Goal: Task Accomplishment & Management: Complete application form

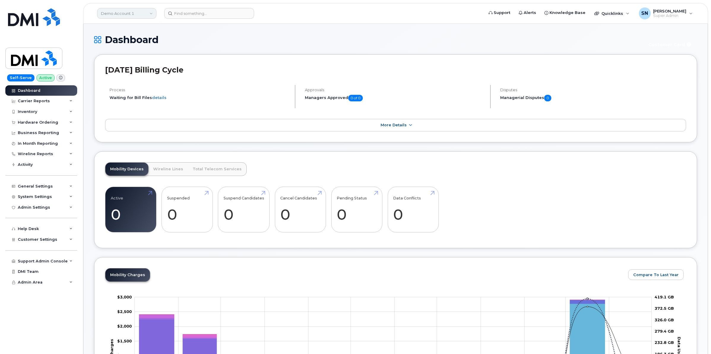
click at [111, 14] on link "Demo Account 1" at bounding box center [126, 13] width 59 height 11
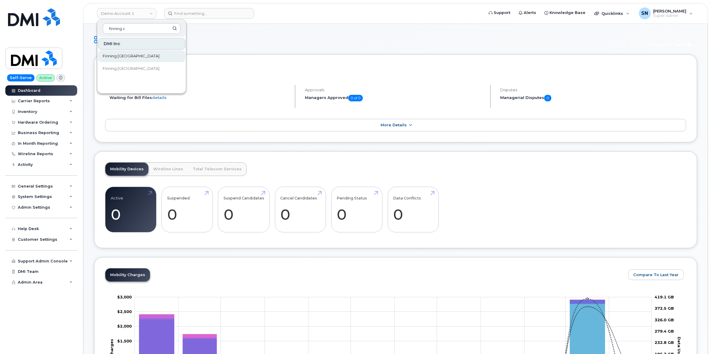
type input "finning c"
click at [134, 56] on link "Finning [GEOGRAPHIC_DATA]" at bounding box center [141, 56] width 87 height 12
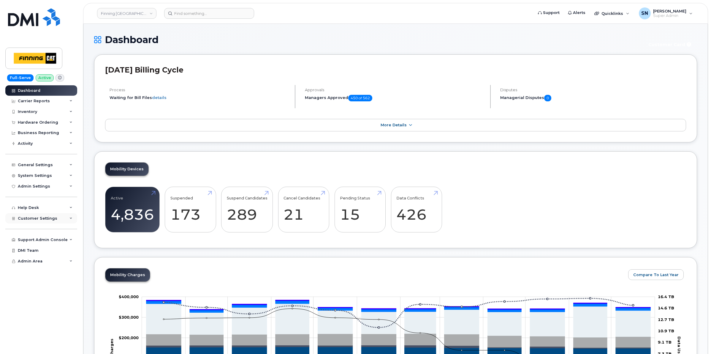
click at [51, 217] on div "Customer Settings" at bounding box center [41, 218] width 72 height 11
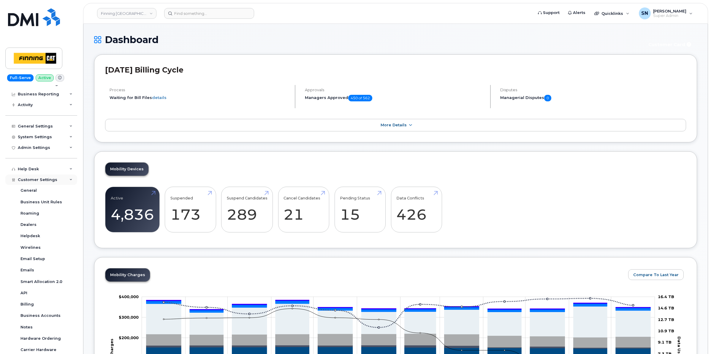
scroll to position [85, 0]
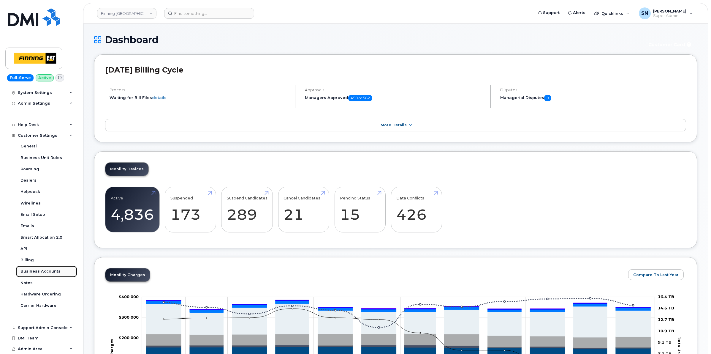
click at [51, 272] on div "Business Accounts" at bounding box center [40, 270] width 40 height 5
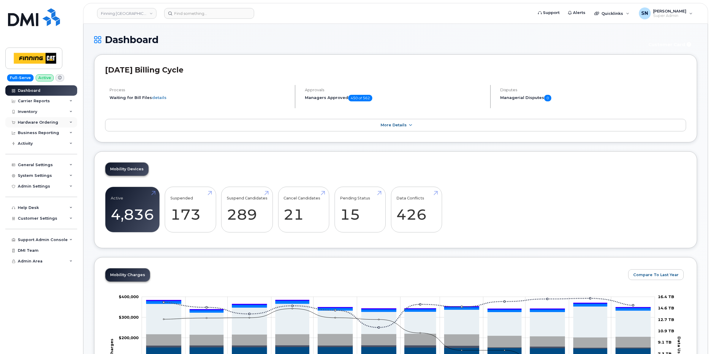
click at [42, 124] on div "Hardware Ordering" at bounding box center [38, 122] width 40 height 5
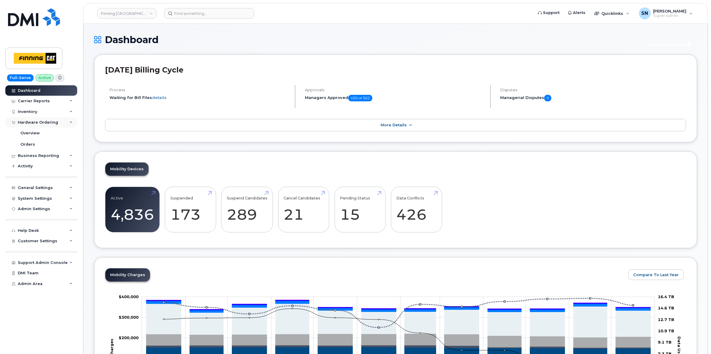
click at [41, 125] on div "Hardware Ordering" at bounding box center [38, 122] width 40 height 5
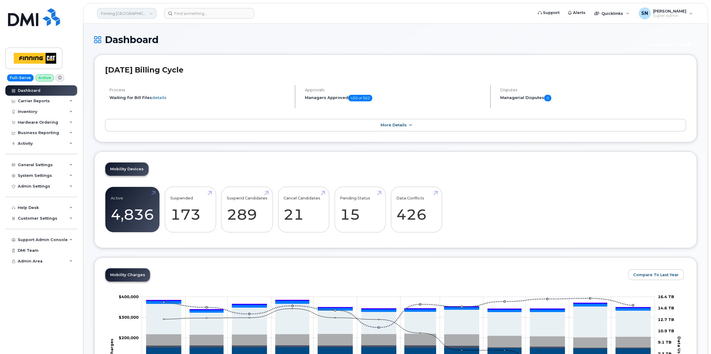
click at [109, 10] on link "Finning Canada" at bounding box center [126, 13] width 59 height 11
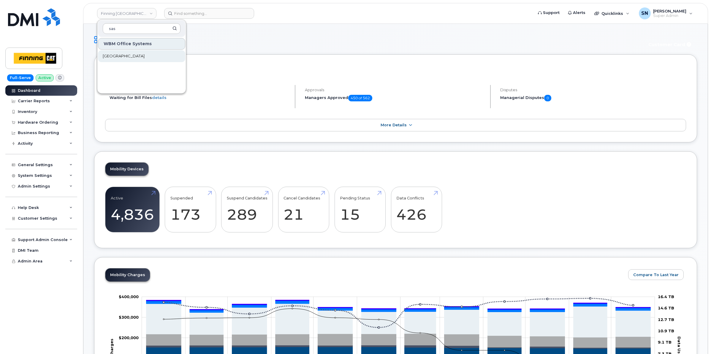
type input "sas"
click at [124, 53] on span "[GEOGRAPHIC_DATA]" at bounding box center [124, 56] width 42 height 6
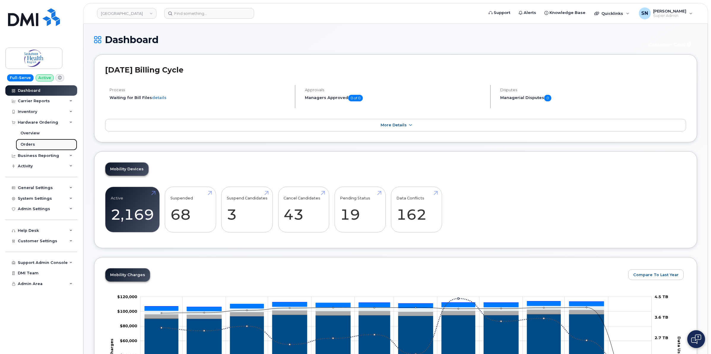
click at [20, 146] on link "Orders" at bounding box center [46, 144] width 61 height 11
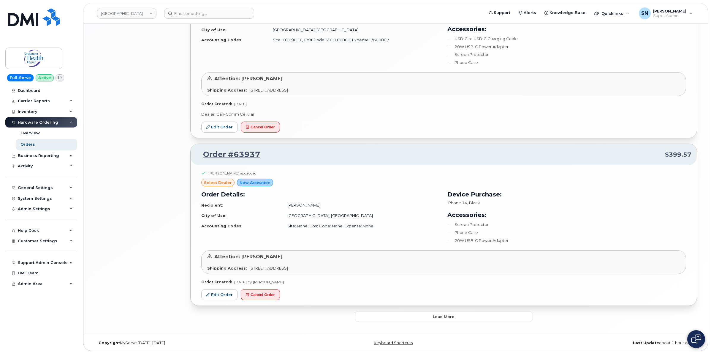
scroll to position [1163, 0]
click at [371, 319] on button "Load more" at bounding box center [444, 316] width 178 height 11
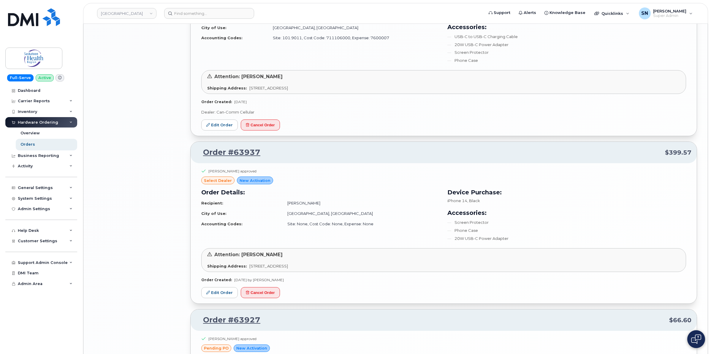
scroll to position [1200, 0]
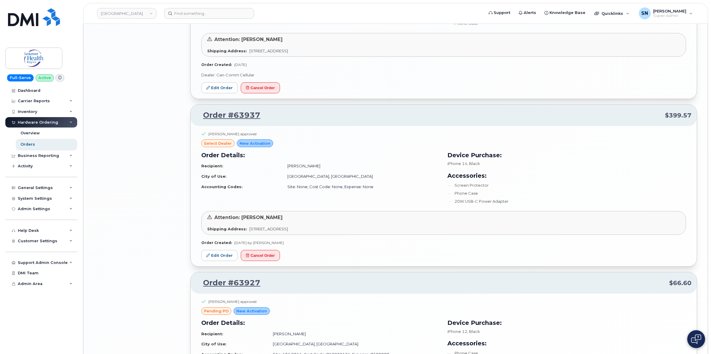
drag, startPoint x: 284, startPoint y: 167, endPoint x: 315, endPoint y: 171, distance: 31.5
click at [315, 171] on td "Christine Tinker" at bounding box center [361, 166] width 158 height 10
copy td "Christine Tinker"
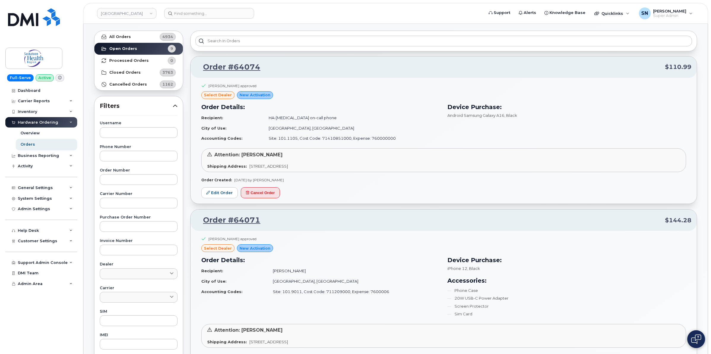
scroll to position [0, 0]
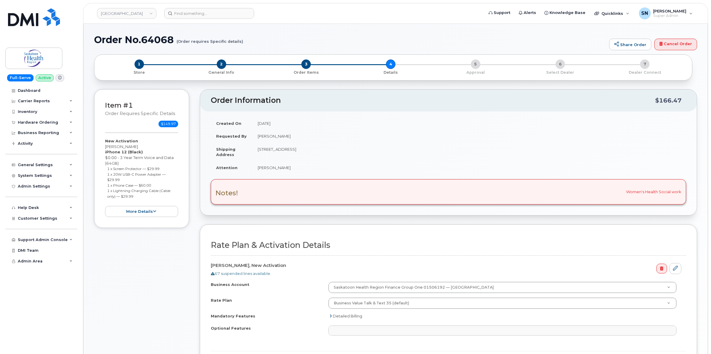
select select
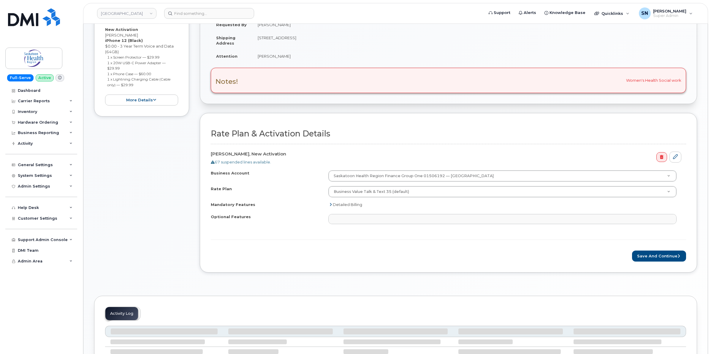
scroll to position [111, 0]
click at [646, 254] on button "Save and Continue" at bounding box center [659, 255] width 54 height 11
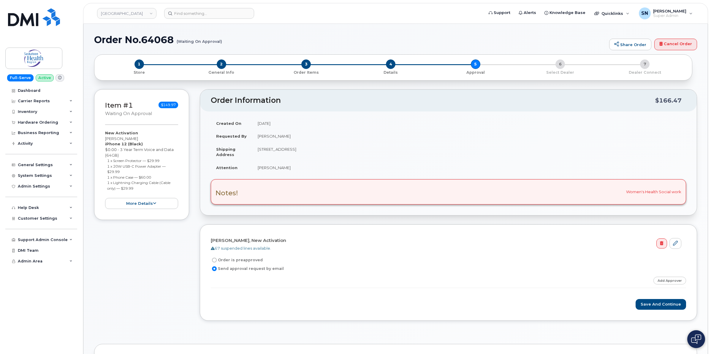
drag, startPoint x: 108, startPoint y: 161, endPoint x: 161, endPoint y: 161, distance: 52.6
click at [159, 161] on small "1 x Screen Protector — $29.99" at bounding box center [133, 160] width 52 height 4
copy small "1 x Screen Protector — $29.99"
drag, startPoint x: 107, startPoint y: 167, endPoint x: 126, endPoint y: 171, distance: 19.2
click at [126, 171] on li "1 x 20W USB-C Power Adapter — $29.99" at bounding box center [142, 168] width 71 height 11
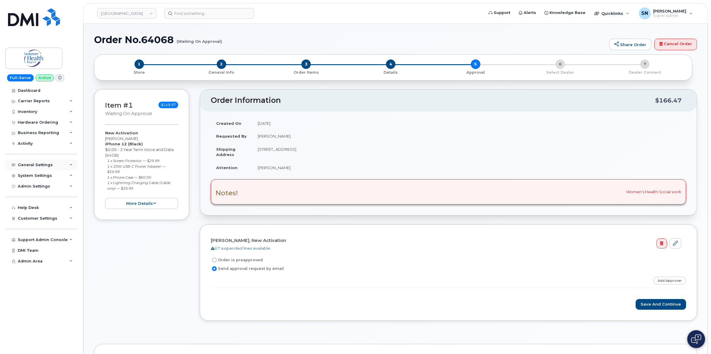
copy small "1 x 20W USB-C Power Adapter — $29.99"
drag, startPoint x: 106, startPoint y: 178, endPoint x: 155, endPoint y: 178, distance: 48.4
click at [155, 178] on ul "1 x Screen Protector — $29.99 1 x 20W USB-C Power Adapter — $29.99 1 x Phone Ca…" at bounding box center [141, 174] width 73 height 33
copy small "1 x Phone Case — $60.00"
drag, startPoint x: 106, startPoint y: 183, endPoint x: 143, endPoint y: 188, distance: 37.4
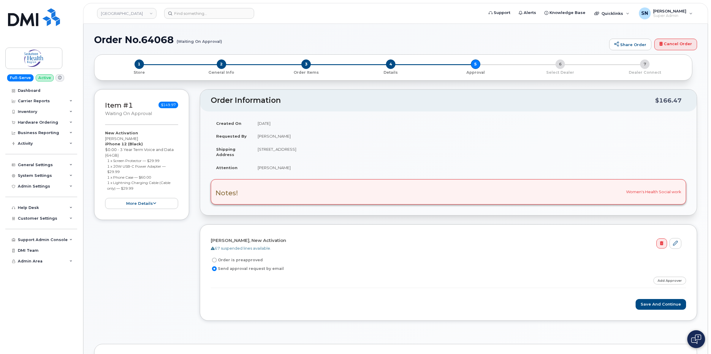
click at [143, 188] on ul "1 x Screen Protector — $29.99 1 x 20W USB-C Power Adapter — $29.99 1 x Phone Ca…" at bounding box center [141, 174] width 73 height 33
copy small "1 x Lightning Charging Cable (Cable only) — $29.99"
drag, startPoint x: 106, startPoint y: 138, endPoint x: 146, endPoint y: 137, distance: 40.7
click at [146, 137] on div "New Activation Donna Bueckert iPhone 12 (Black) $0.00 - 3 Year Term Voice and D…" at bounding box center [141, 169] width 73 height 79
copy div "[PERSON_NAME]"
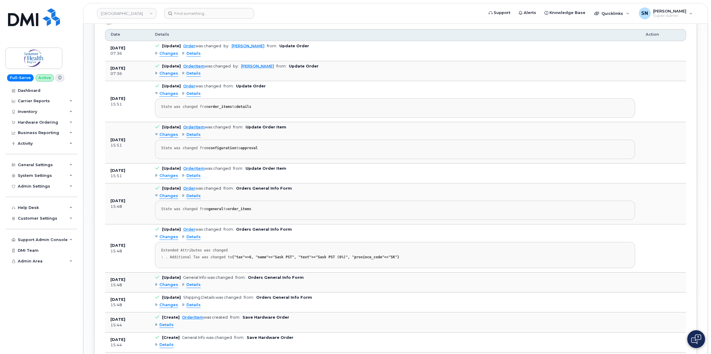
scroll to position [270, 0]
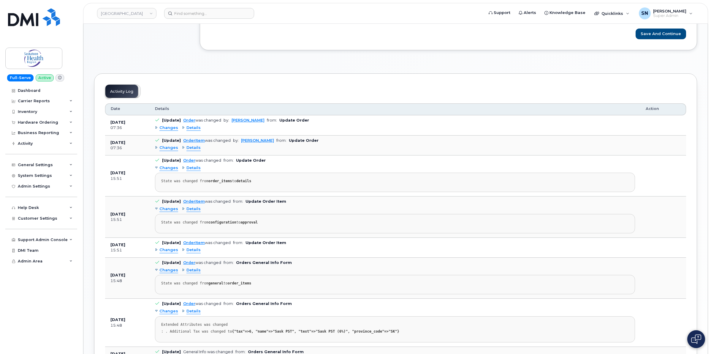
click at [171, 151] on span "Changes" at bounding box center [168, 148] width 19 height 6
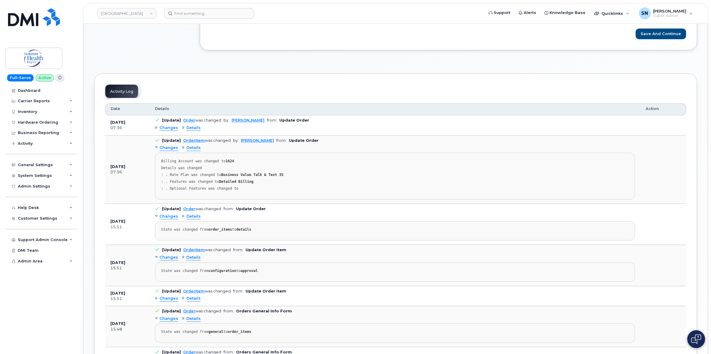
click at [171, 151] on span "Changes" at bounding box center [168, 148] width 19 height 6
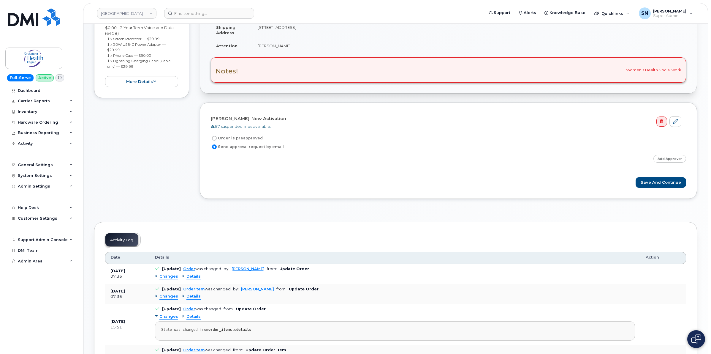
scroll to position [10, 0]
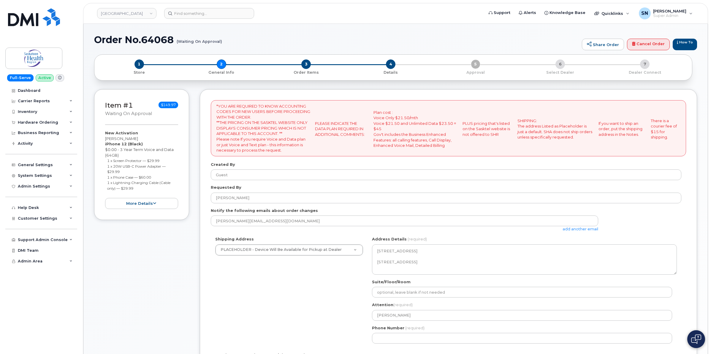
select select
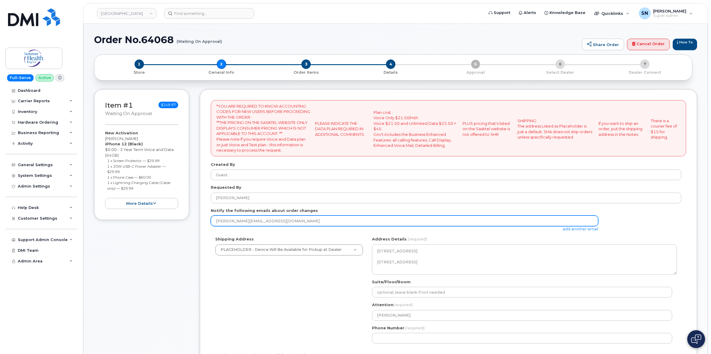
drag, startPoint x: 287, startPoint y: 221, endPoint x: 213, endPoint y: 221, distance: 74.8
click at [213, 221] on input "teresa.nixey@saskhealthauthority.ca" at bounding box center [405, 220] width 388 height 11
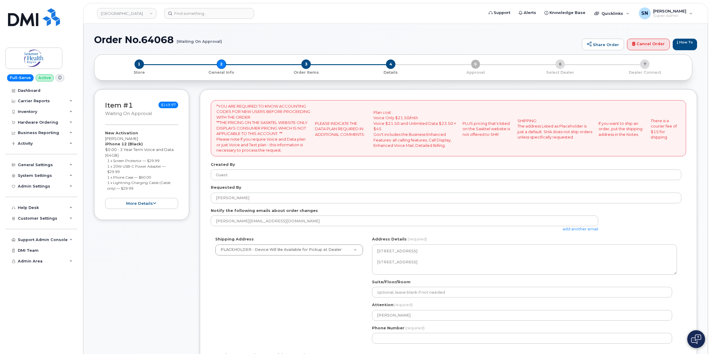
click at [308, 282] on div "Shipping Address PLACEHOLDER - Device Will Be Available for Pickup at Dealer PL…" at bounding box center [446, 292] width 471 height 112
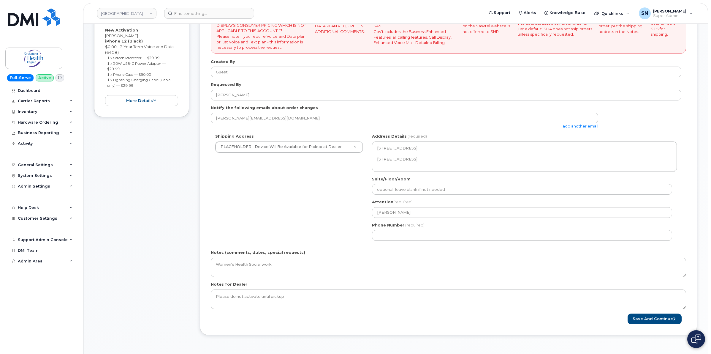
scroll to position [111, 0]
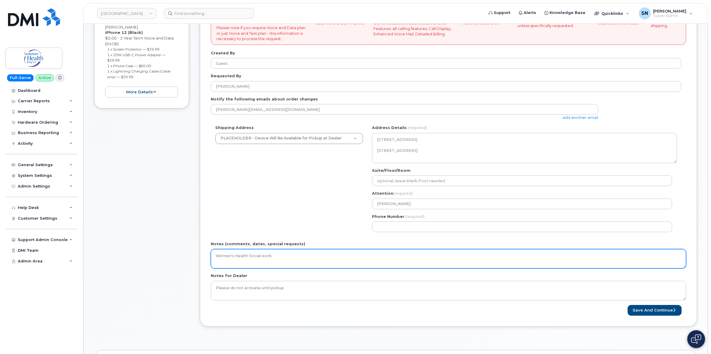
click at [306, 263] on textarea "Women's Health Social work" at bounding box center [448, 259] width 475 height 20
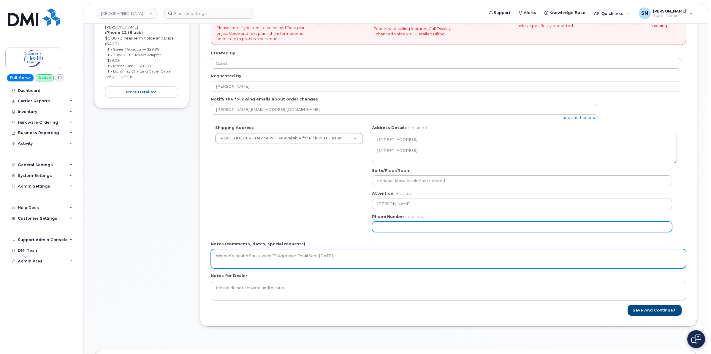
type textarea "Women's Health Social work *** Approver Email Sent August 14."
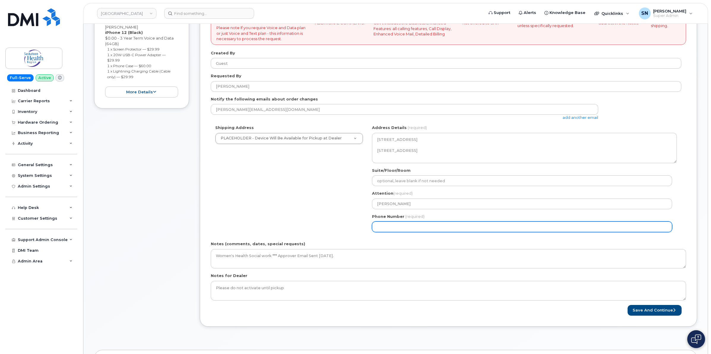
click at [482, 227] on input "Phone Number" at bounding box center [522, 226] width 300 height 11
select select
type input "123456789"
select select
type input "1234567890"
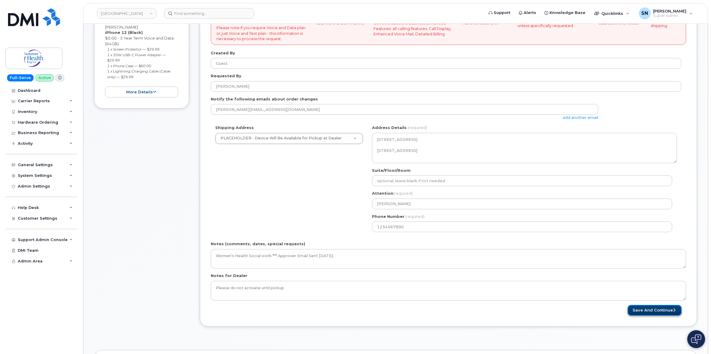
click at [639, 307] on button "Save and Continue" at bounding box center [655, 310] width 54 height 11
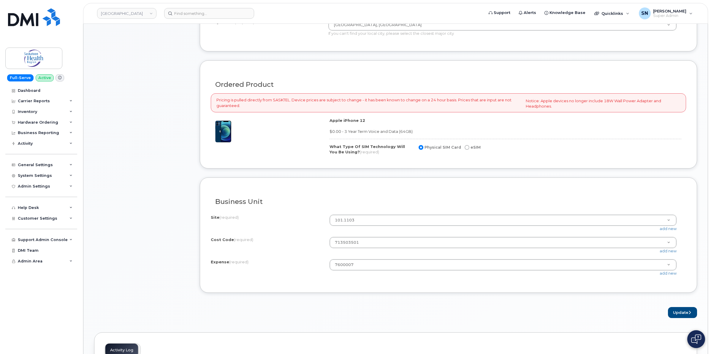
scroll to position [408, 0]
